Goal: Task Accomplishment & Management: Use online tool/utility

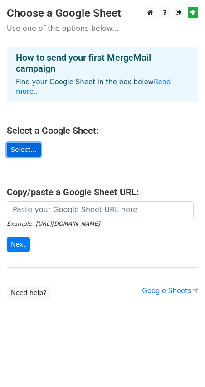
click at [13, 143] on link "Select..." at bounding box center [24, 150] width 34 height 14
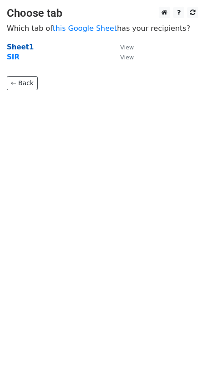
click at [18, 44] on strong "Sheet1" at bounding box center [20, 47] width 27 height 8
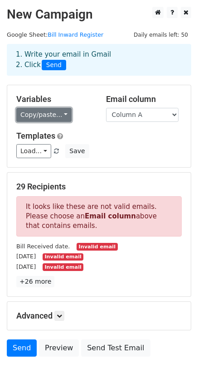
click at [56, 113] on link "Copy/paste..." at bounding box center [43, 115] width 55 height 14
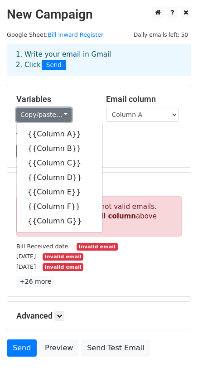
click at [55, 112] on link "Copy/paste..." at bounding box center [43, 115] width 55 height 14
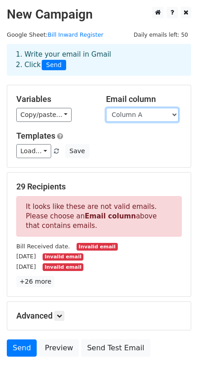
click at [145, 119] on select "Column A Column B Column C Column D Column E Column F Column G" at bounding box center [142, 115] width 72 height 14
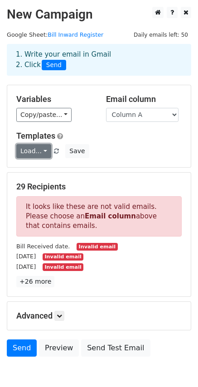
click at [30, 153] on link "Load..." at bounding box center [33, 151] width 35 height 14
click at [89, 173] on span at bounding box center [87, 171] width 5 height 6
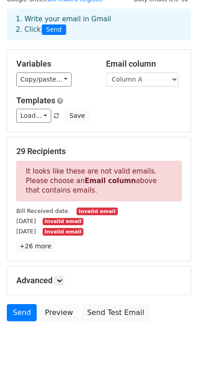
scroll to position [47, 0]
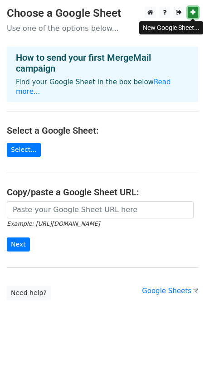
click at [196, 14] on link at bounding box center [192, 12] width 10 height 11
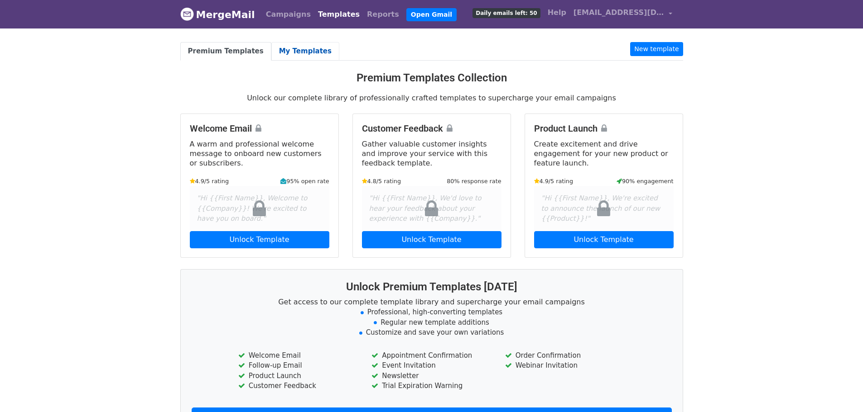
click at [293, 49] on link "My Templates" at bounding box center [305, 51] width 68 height 19
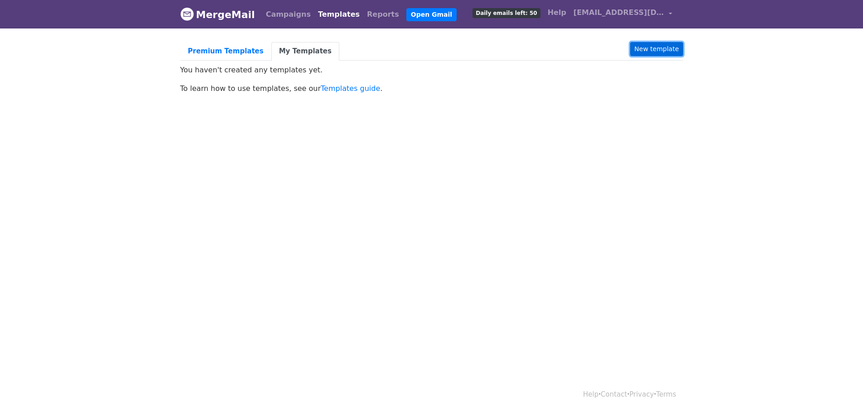
click at [650, 45] on link "New template" at bounding box center [656, 49] width 53 height 14
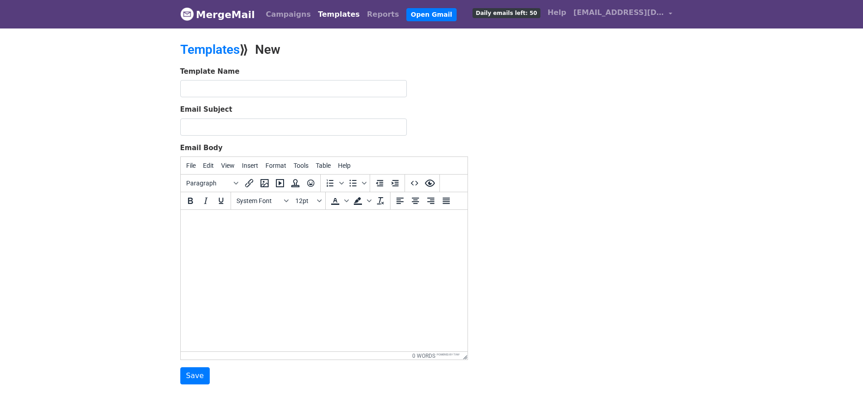
click at [260, 235] on html at bounding box center [323, 222] width 287 height 24
click at [251, 235] on html at bounding box center [323, 222] width 287 height 24
click at [230, 123] on input "Email Subject" at bounding box center [293, 127] width 226 height 17
click at [216, 221] on body at bounding box center [323, 222] width 272 height 10
click at [239, 235] on html at bounding box center [323, 222] width 287 height 24
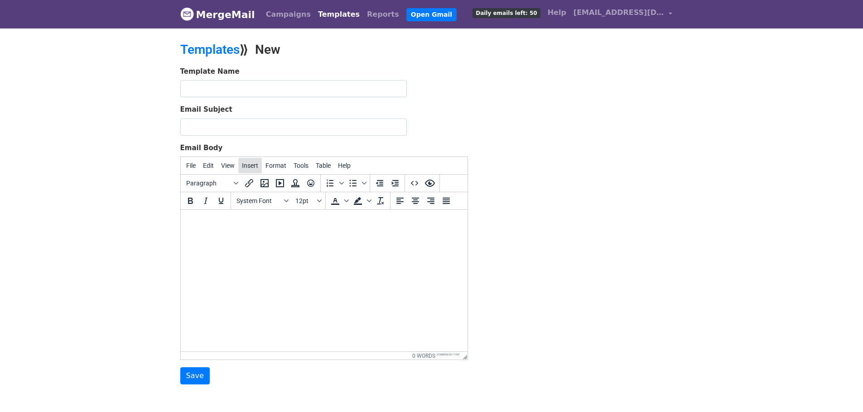
click at [248, 170] on button "Insert" at bounding box center [250, 165] width 24 height 15
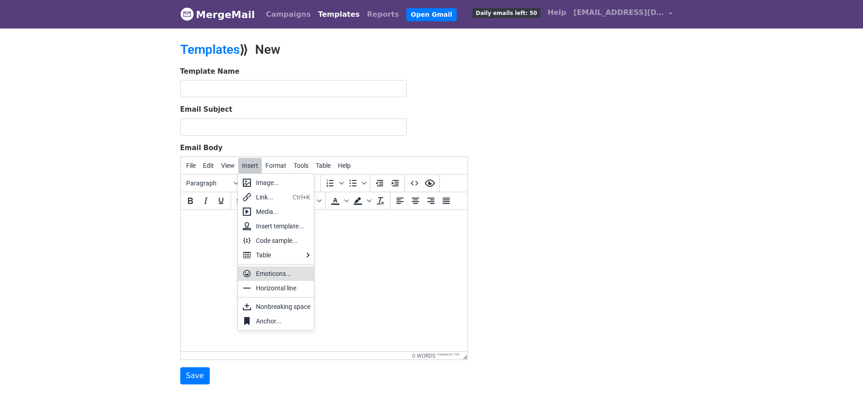
click at [187, 235] on html at bounding box center [323, 222] width 287 height 24
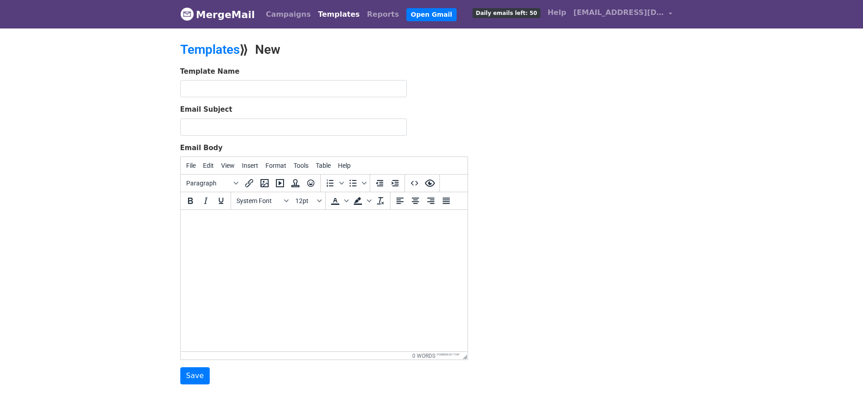
click at [222, 225] on body at bounding box center [323, 222] width 272 height 10
paste body
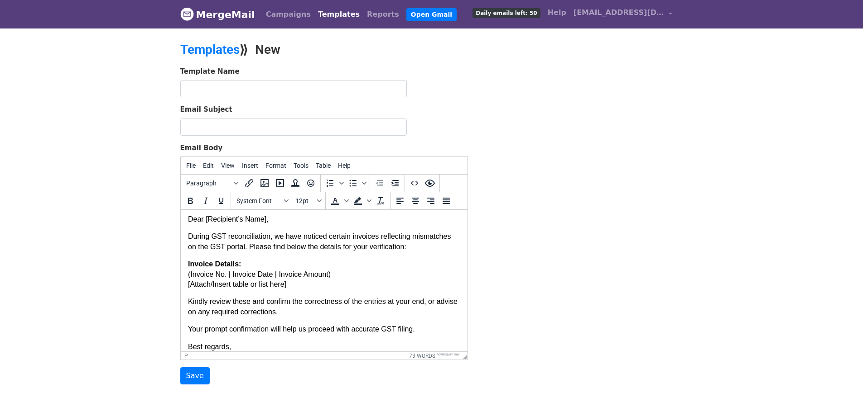
click at [264, 221] on p "Dear [Recipient’s Name]," at bounding box center [323, 220] width 272 height 10
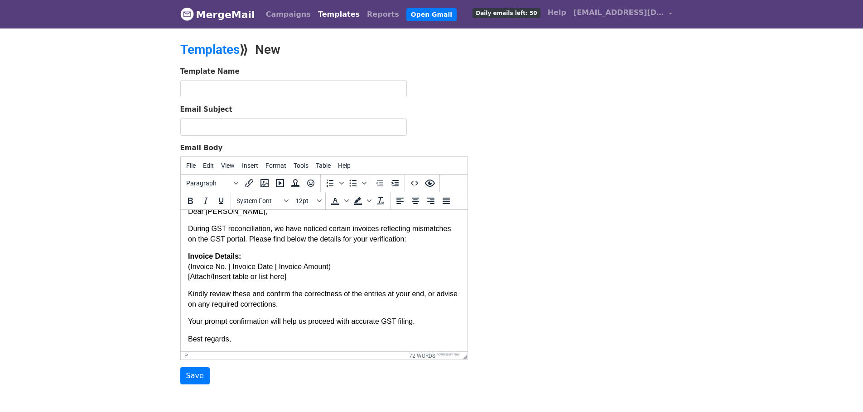
click at [245, 258] on p "Invoice Details: (Invoice No. | Invoice Date | Invoice Amount) [Attach/Insert t…" at bounding box center [323, 267] width 272 height 30
click at [189, 268] on p "Invoice Details: (Invoice No. | Invoice Date | Invoice Amount) [Attach/Insert t…" at bounding box center [323, 267] width 272 height 30
click at [225, 267] on p "Invoice Details: Invoice No. | Invoice Date | Invoice Amount) [Attach/Insert ta…" at bounding box center [323, 267] width 272 height 30
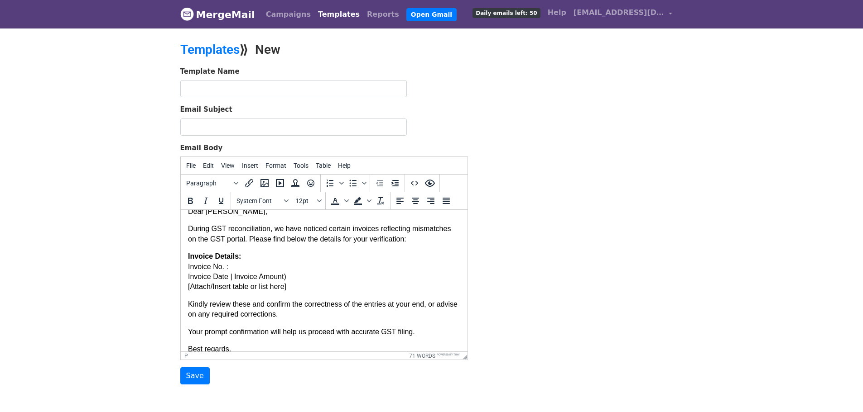
click at [229, 278] on p "Invoice Details: Invoice No. : Invoice Date | Invoice Amount) [Attach/Insert ta…" at bounding box center [323, 272] width 272 height 41
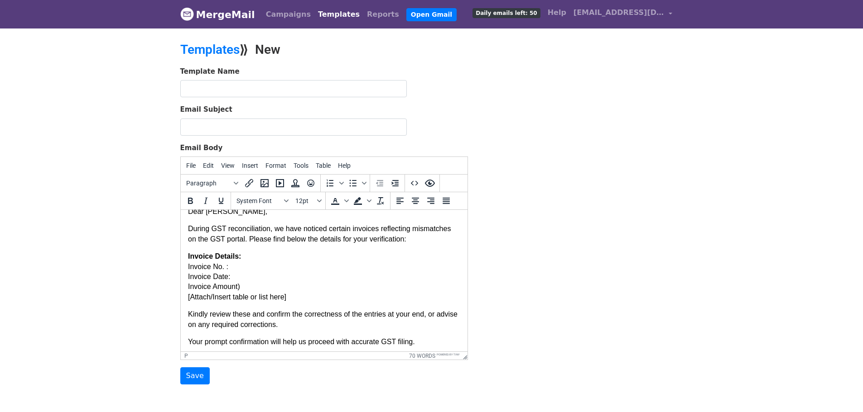
click at [256, 284] on p "Invoice Details: Invoice No. : Invoice Date: Invoice Amount) [Attach/Insert tab…" at bounding box center [323, 277] width 272 height 51
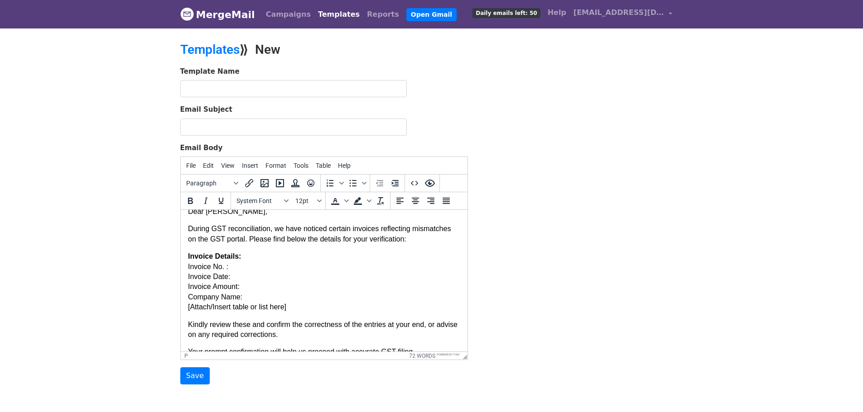
click at [226, 276] on p "Invoice Details: Invoice No. : Invoice Date: Invoice Amount: Company Name: [Att…" at bounding box center [323, 282] width 272 height 61
click at [238, 289] on p "Invoice Details: Invoice No. : Invoice Date : Invoice Amount: Company Name: [At…" at bounding box center [323, 282] width 272 height 61
click at [239, 297] on p "Invoice Details: Invoice No. : Invoice Date : Invoice Amount : Company Name: [A…" at bounding box center [323, 282] width 272 height 61
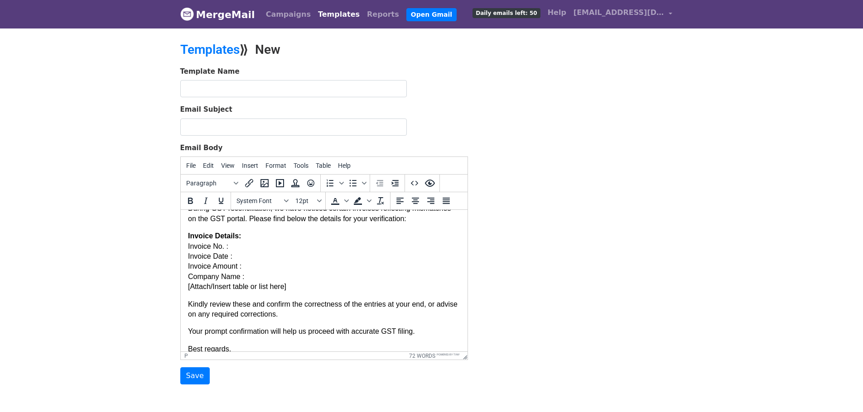
scroll to position [41, 0]
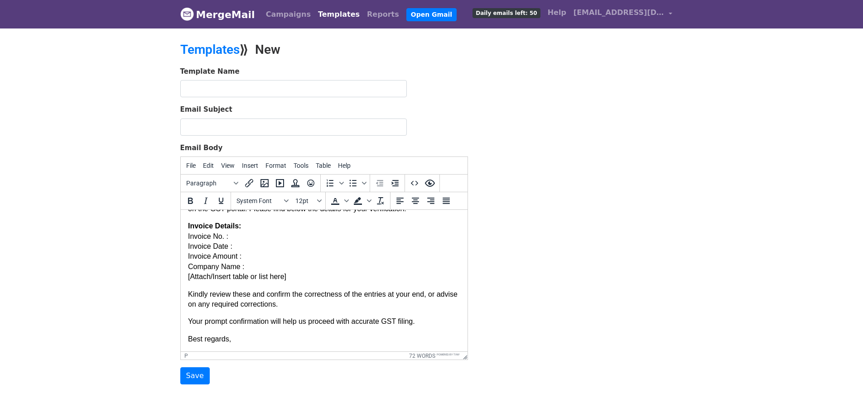
click at [308, 282] on body "Dear Sir, During GST reconciliation, we have noticed certain invoices reflectin…" at bounding box center [323, 261] width 272 height 168
click at [307, 277] on p "Invoice Details: Invoice No. : Invoice Date : Invoice Amount : Company Name : […" at bounding box center [323, 251] width 272 height 61
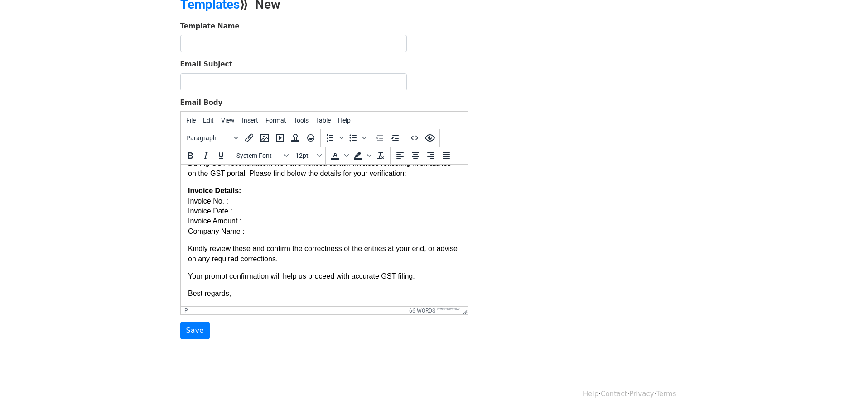
click at [264, 292] on p "Best regards," at bounding box center [323, 294] width 272 height 10
drag, startPoint x: 273, startPoint y: 278, endPoint x: 413, endPoint y: 274, distance: 140.9
click at [413, 274] on p "Your prompt confirmation will help us proceed with accurate GST filing." at bounding box center [323, 277] width 272 height 10
click at [258, 299] on html "Dear Sir, During GST reconciliation, we have noticed certain invoices reflectin…" at bounding box center [323, 220] width 287 height 173
click at [260, 295] on p "Best regards," at bounding box center [323, 294] width 272 height 10
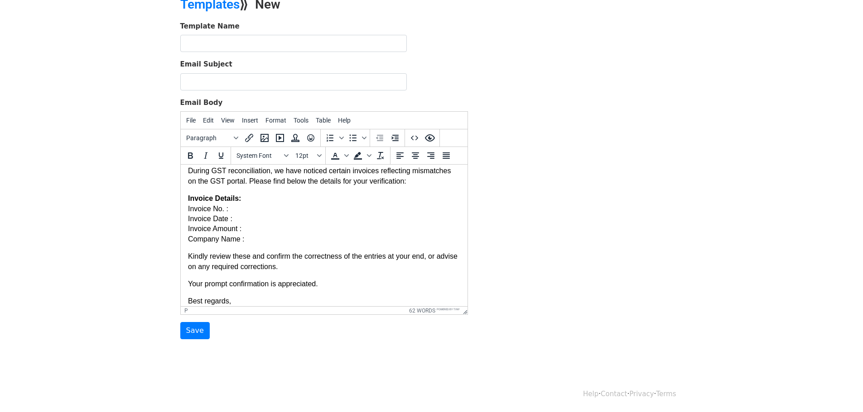
scroll to position [0, 0]
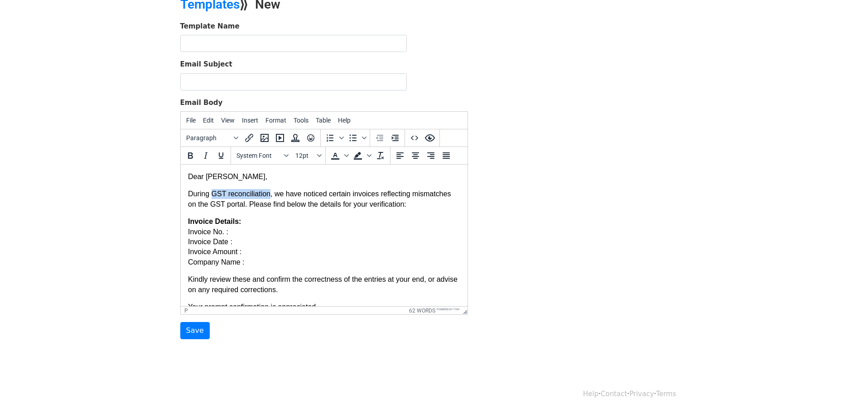
drag, startPoint x: 213, startPoint y: 194, endPoint x: 269, endPoint y: 198, distance: 55.4
click at [269, 198] on p "During GST reconciliation, we have noticed certain invoices reflecting mismatch…" at bounding box center [323, 199] width 272 height 20
copy p "GST reconciliation"
click at [219, 42] on input "text" at bounding box center [293, 43] width 226 height 17
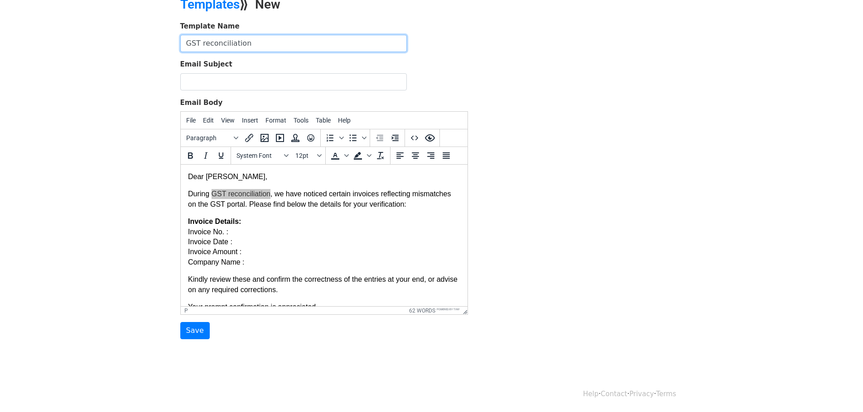
type input "GST reconciliation"
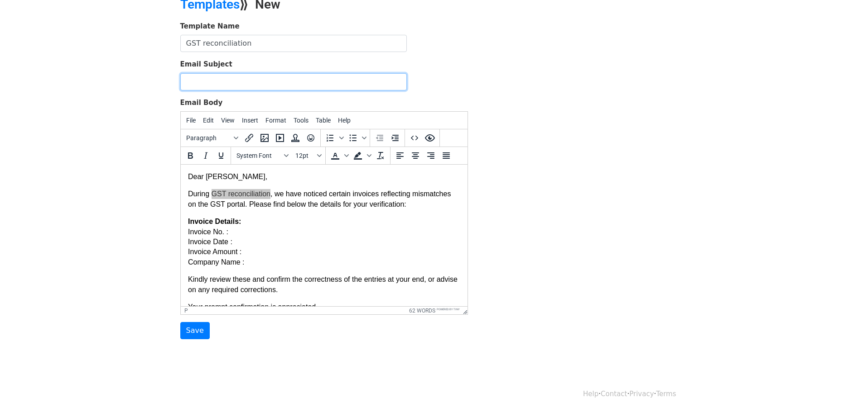
click at [217, 83] on input "Email Subject" at bounding box center [293, 81] width 226 height 17
click at [234, 78] on input "Email Subject" at bounding box center [293, 81] width 226 height 17
paste input "Request for Verification of Mismatched Invoices on GST Portal"
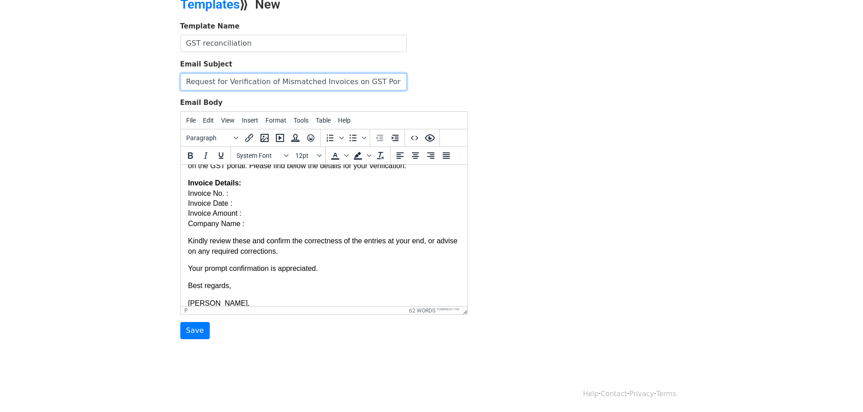
scroll to position [65, 0]
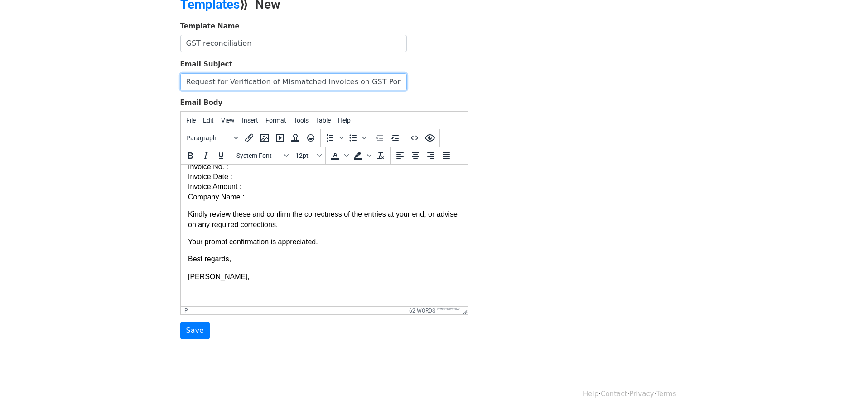
type input "Request for Verification of Mismatched Invoices on GST Portal"
click at [219, 291] on p at bounding box center [323, 294] width 272 height 10
click at [450, 359] on body "MergeMail Campaigns Templates Reports Open Gmail Daily emails left: 50 Help pur…" at bounding box center [431, 165] width 863 height 421
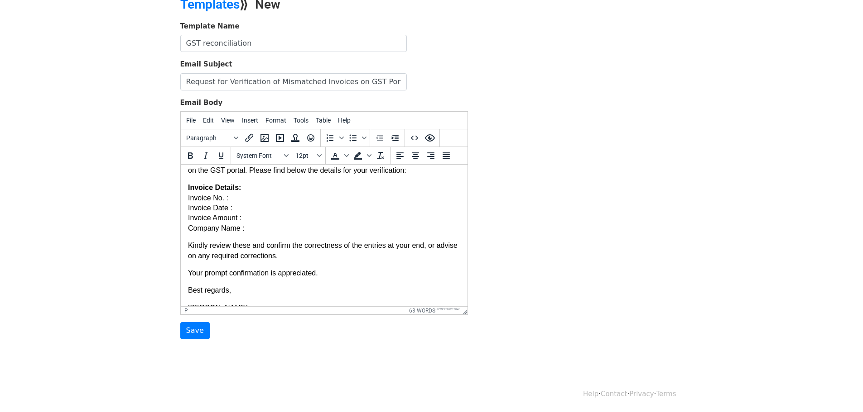
scroll to position [0, 0]
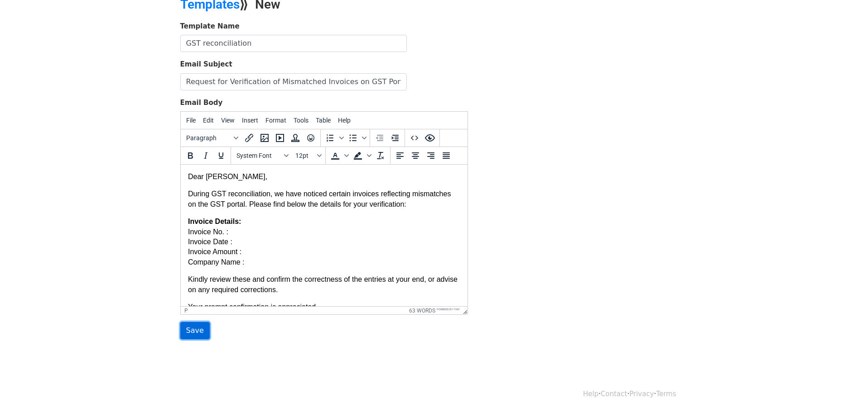
click at [183, 334] on input "Save" at bounding box center [194, 330] width 29 height 17
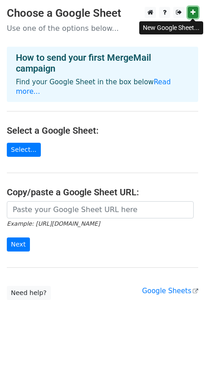
click at [189, 17] on link at bounding box center [192, 12] width 10 height 11
